Goal: Information Seeking & Learning: Find specific fact

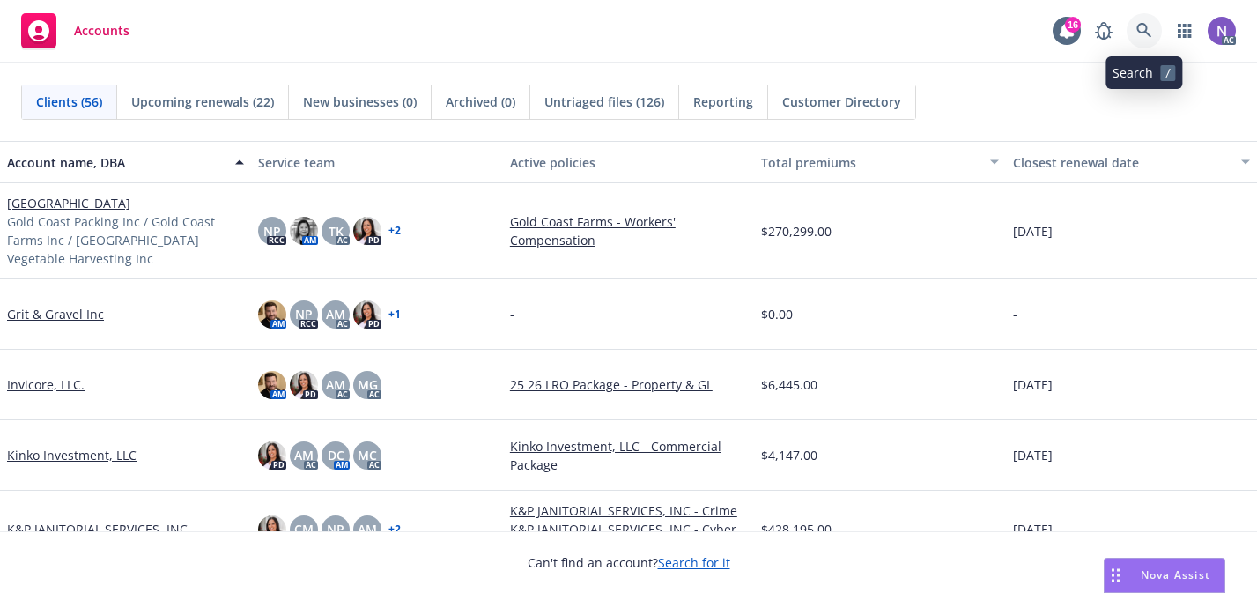
click at [1141, 28] on icon at bounding box center [1144, 31] width 16 height 16
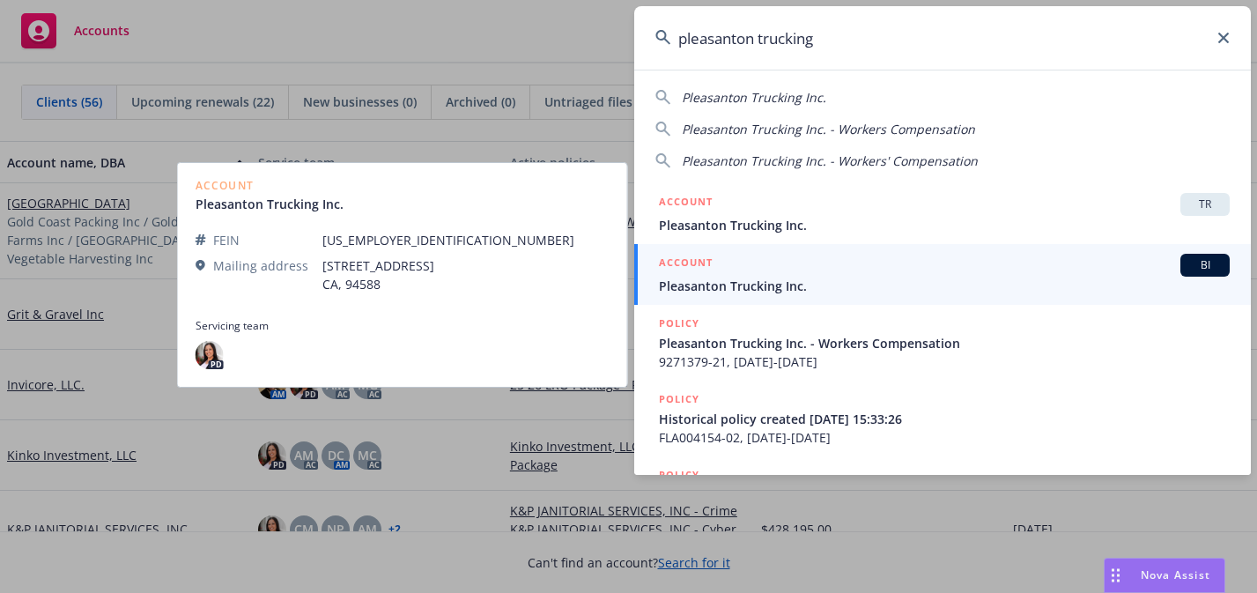
type input "pleasanton trucking"
click at [949, 268] on div "ACCOUNT BI" at bounding box center [944, 265] width 571 height 23
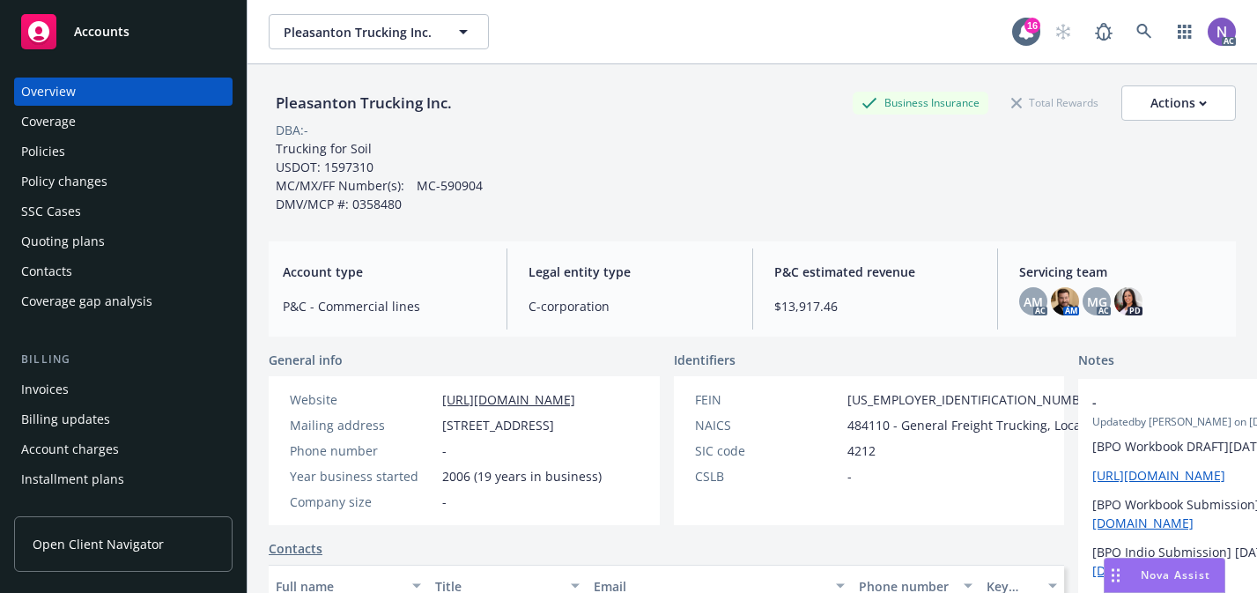
click at [193, 158] on div "Policies" at bounding box center [123, 151] width 204 height 28
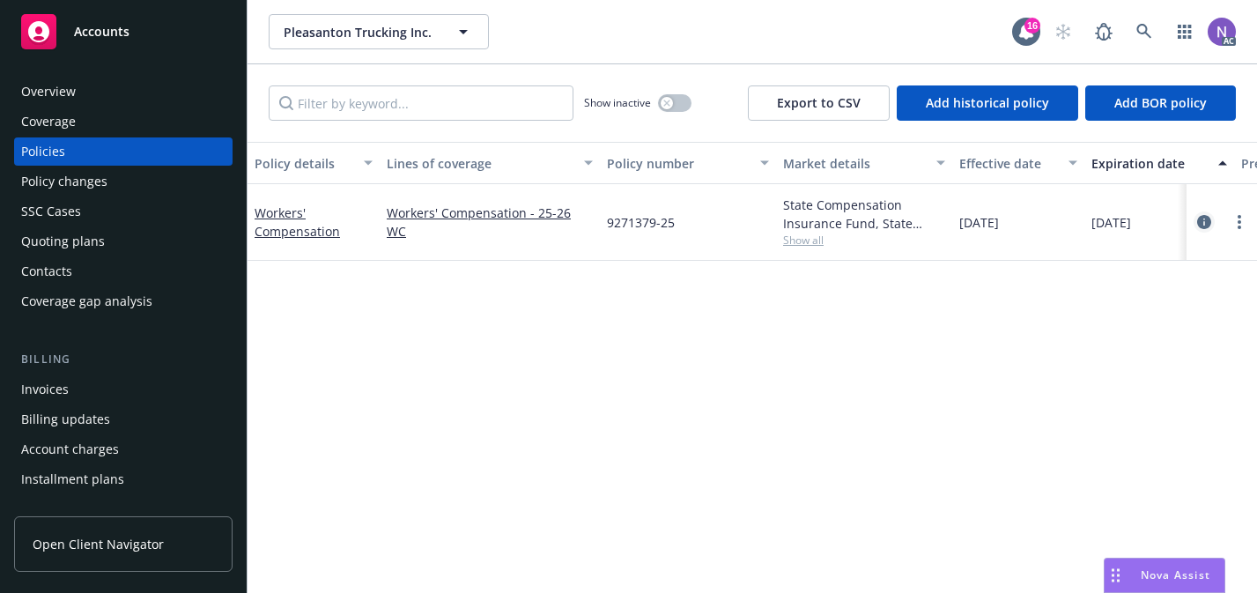
click at [1205, 218] on icon "circleInformation" at bounding box center [1204, 222] width 14 height 14
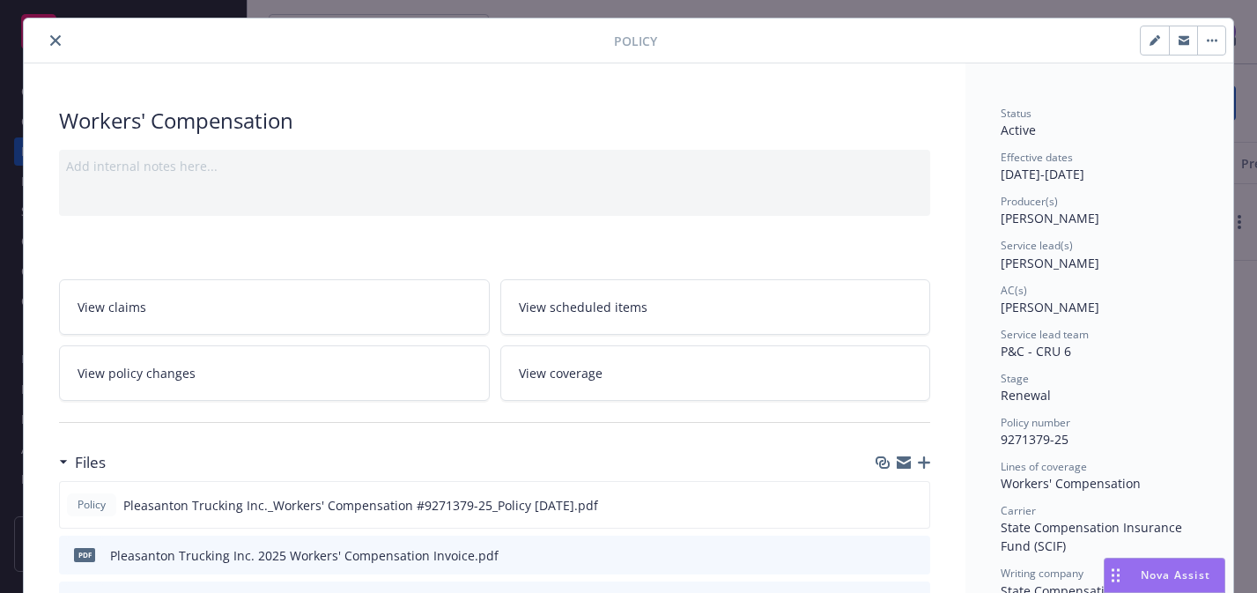
scroll to position [57, 0]
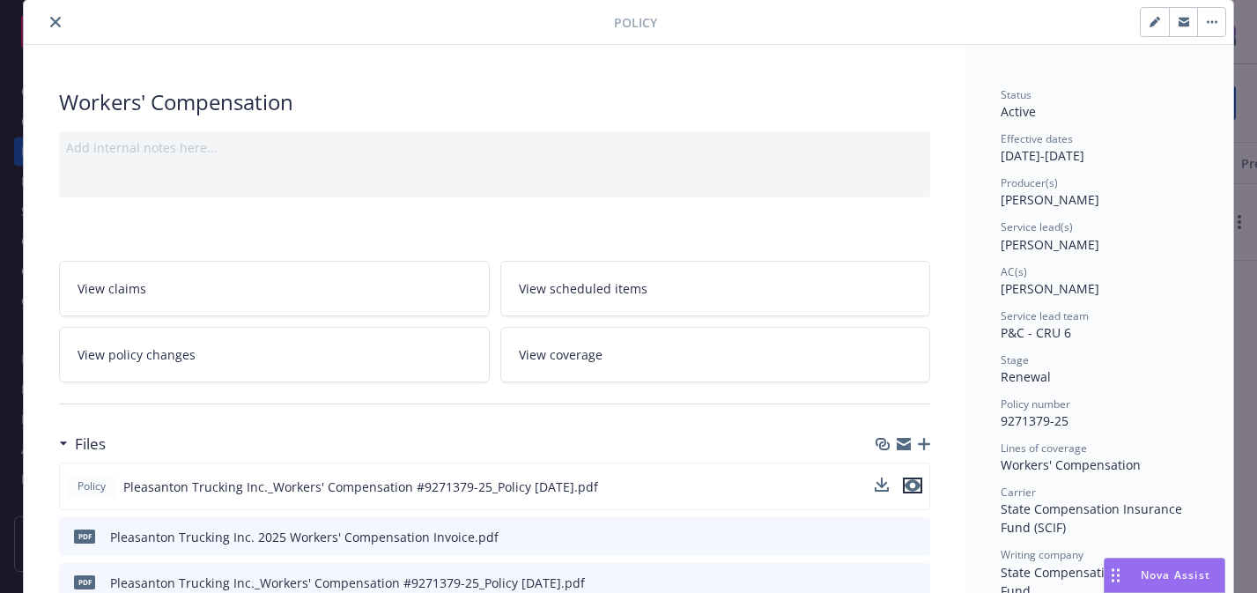
click at [915, 484] on icon "preview file" at bounding box center [913, 485] width 16 height 12
click at [1035, 424] on span "9271379-25" at bounding box center [1035, 420] width 68 height 17
copy span "9271379-25"
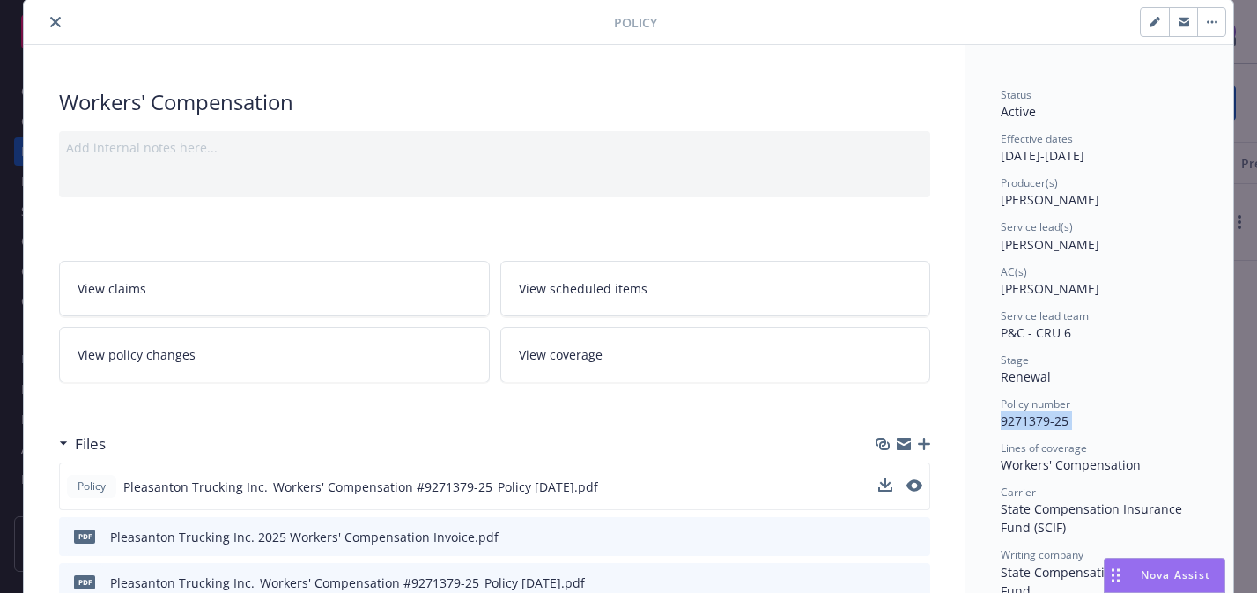
click at [902, 440] on icon "button" at bounding box center [904, 441] width 14 height 6
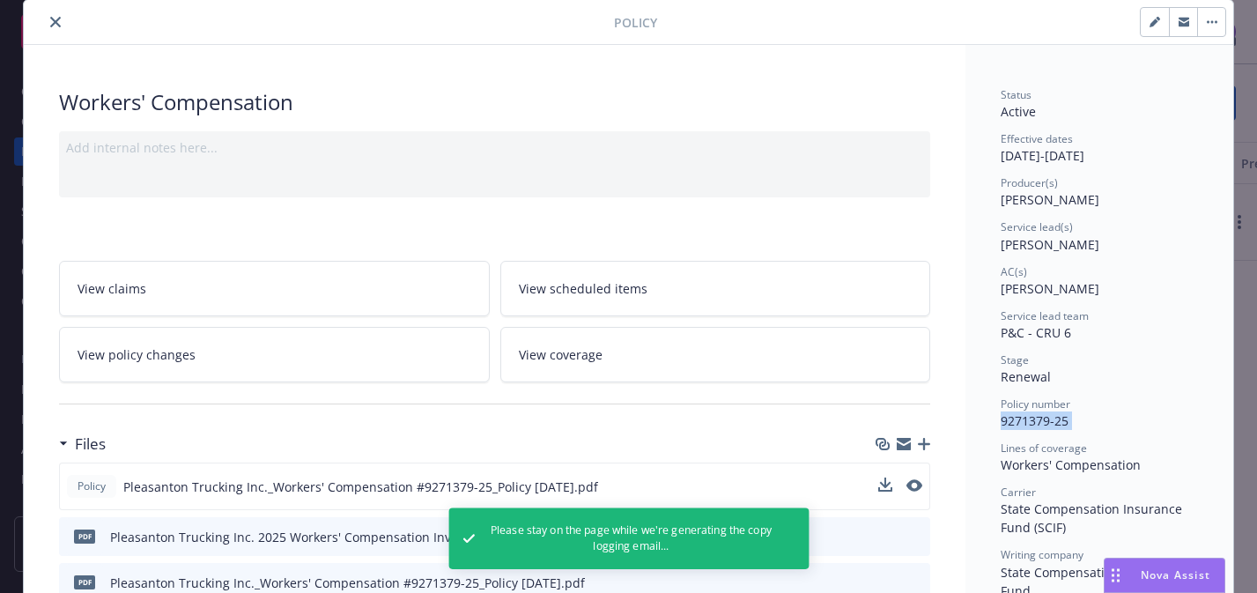
drag, startPoint x: 902, startPoint y: 440, endPoint x: 582, endPoint y: 145, distance: 434.5
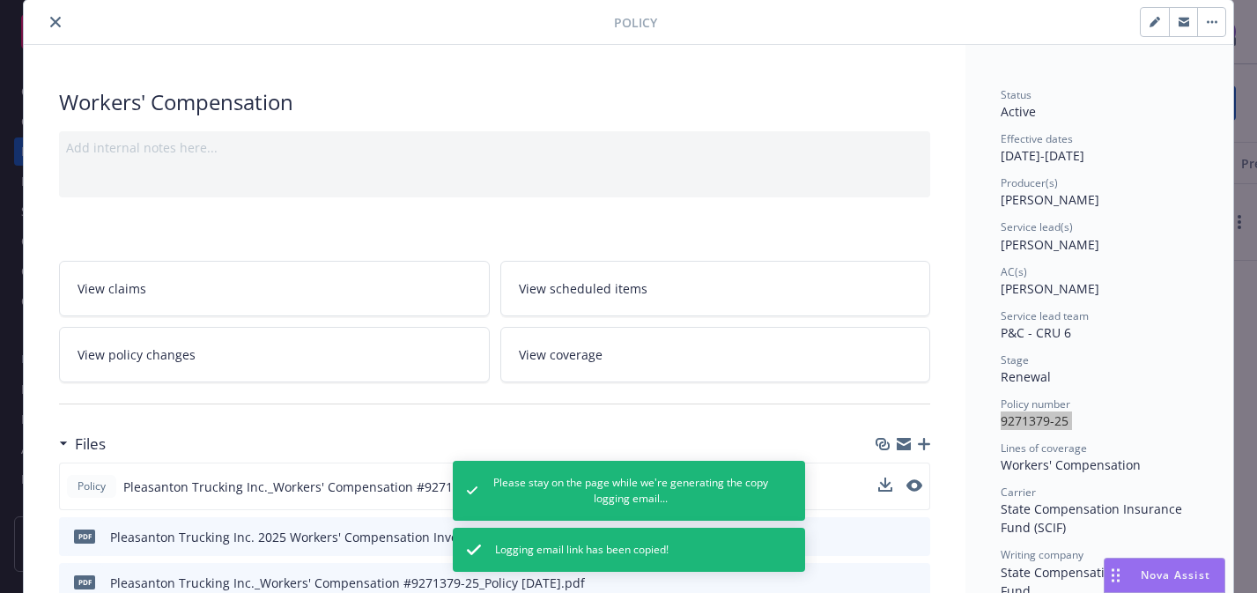
scroll to position [0, 0]
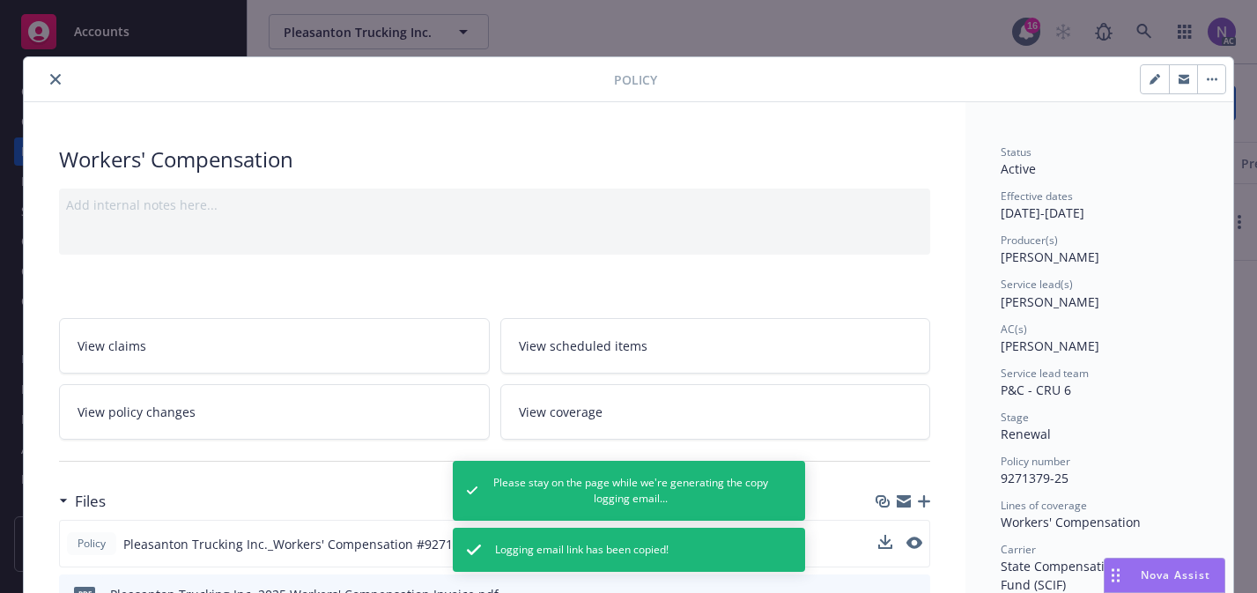
click at [47, 69] on div at bounding box center [322, 79] width 583 height 21
click at [54, 79] on icon "close" at bounding box center [55, 79] width 11 height 11
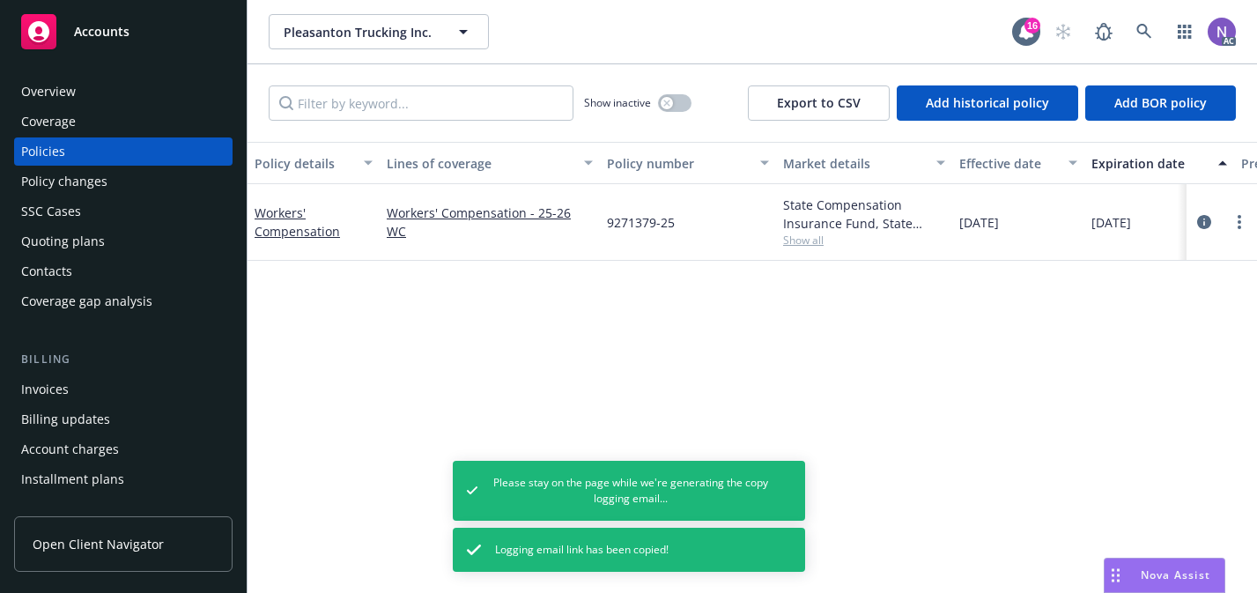
click at [84, 97] on div "Overview" at bounding box center [123, 92] width 204 height 28
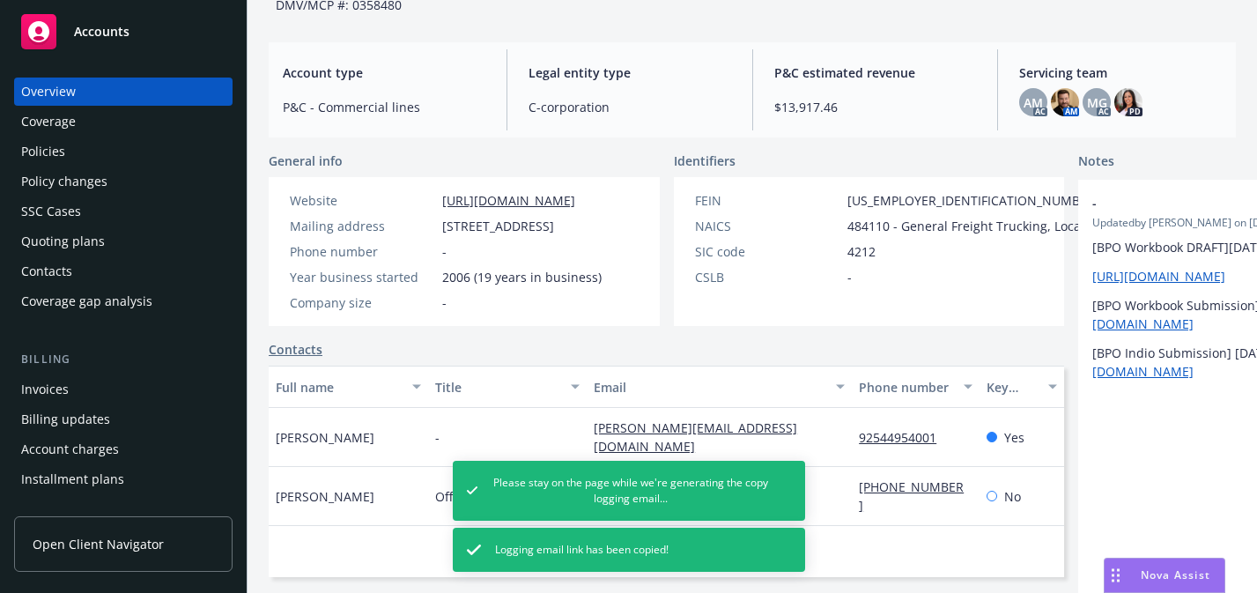
scroll to position [421, 0]
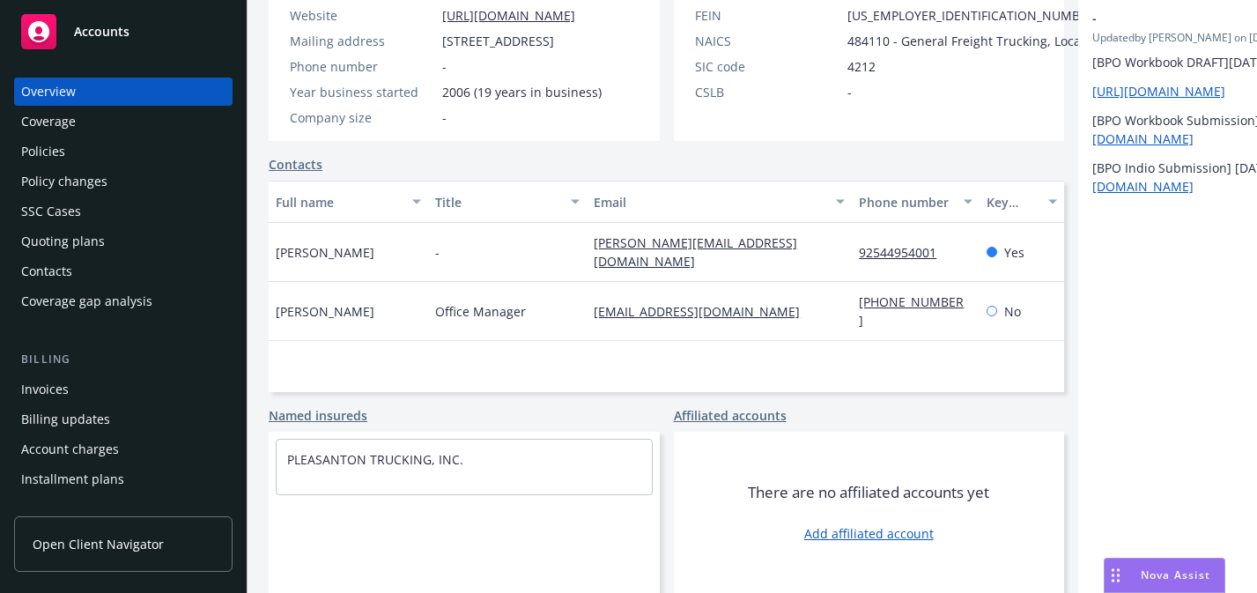
click at [126, 92] on div "Overview" at bounding box center [123, 92] width 204 height 28
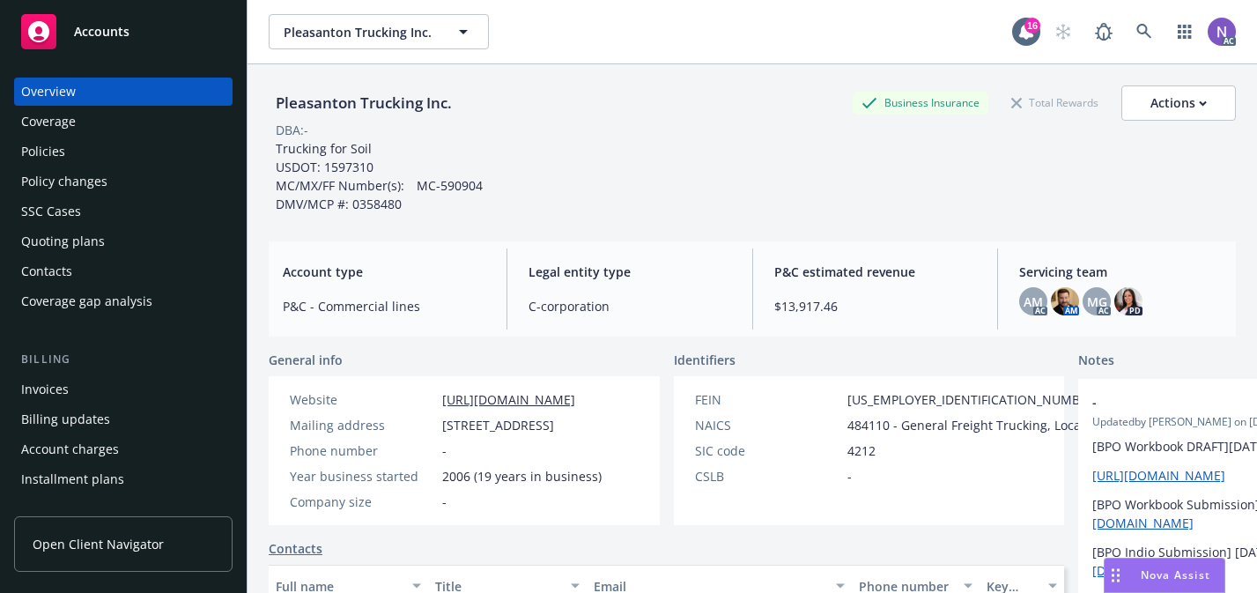
click at [335, 101] on div "Pleasanton Trucking Inc." at bounding box center [364, 103] width 190 height 23
copy div "Pleasanton Trucking Inc."
click at [166, 152] on div "Policies" at bounding box center [123, 151] width 204 height 28
